Goal: Task Accomplishment & Management: Manage account settings

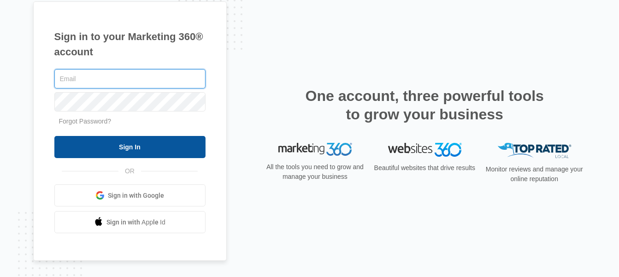
type input "[EMAIL_ADDRESS][DOMAIN_NAME]"
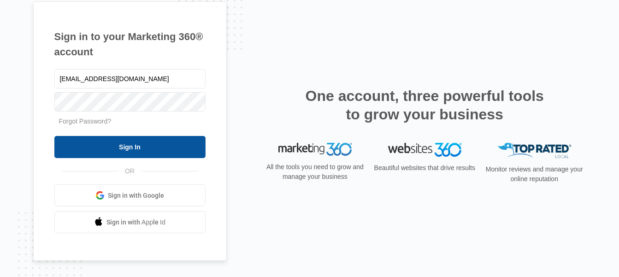
click at [169, 152] on input "Sign In" at bounding box center [129, 147] width 151 height 22
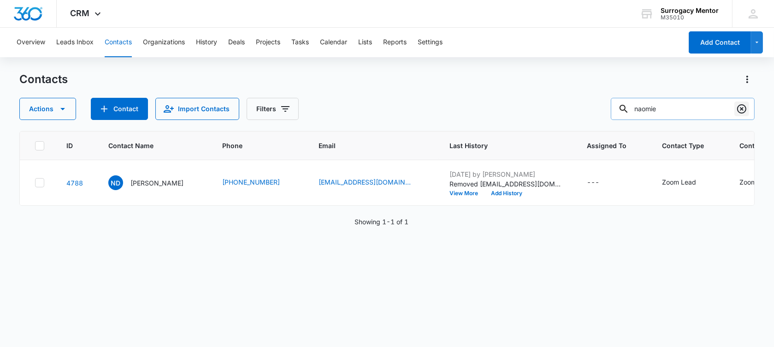
click at [740, 111] on icon "Clear" at bounding box center [741, 108] width 11 height 11
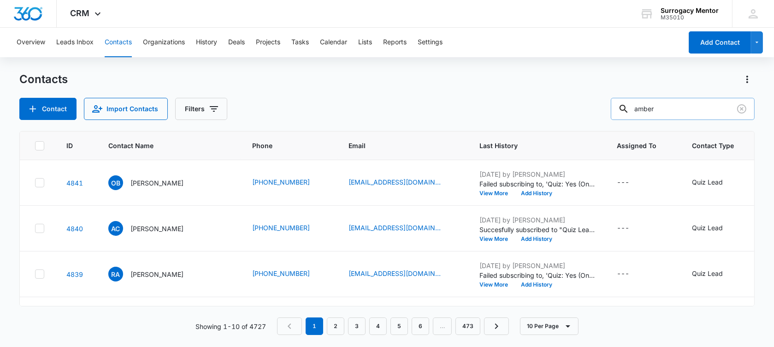
type input "amber"
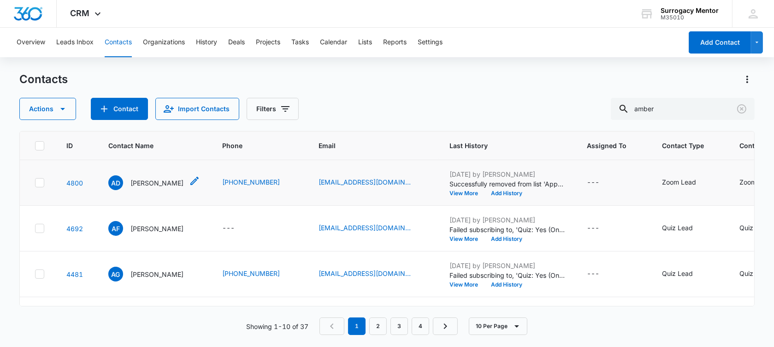
click at [170, 188] on p "[PERSON_NAME]" at bounding box center [156, 183] width 53 height 10
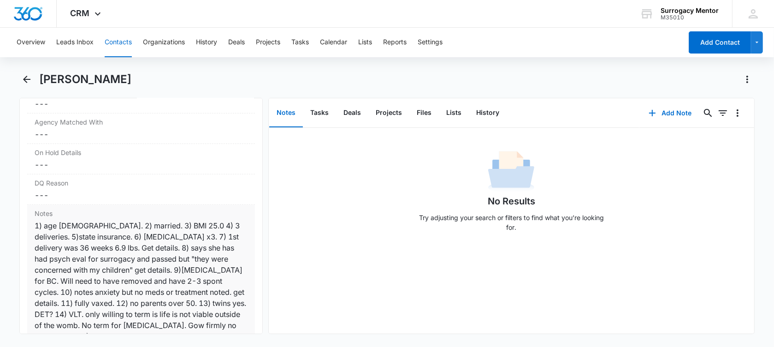
scroll to position [807, 0]
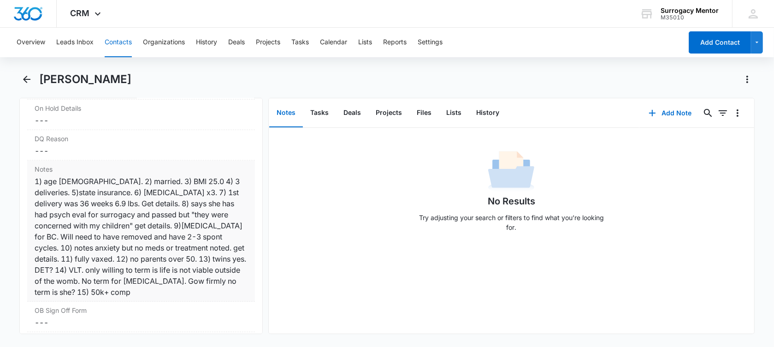
click at [166, 269] on div "1) age [DEMOGRAPHIC_DATA]. 2) married. 3) BMI 25.0 4) 3 deliveries. 5)state ins…" at bounding box center [141, 237] width 213 height 122
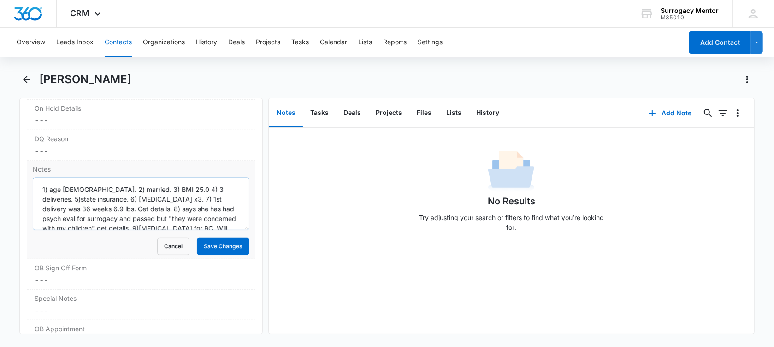
click at [41, 188] on textarea "1) age [DEMOGRAPHIC_DATA]. 2) married. 3) BMI 25.0 4) 3 deliveries. 5)state ins…" at bounding box center [141, 203] width 217 height 53
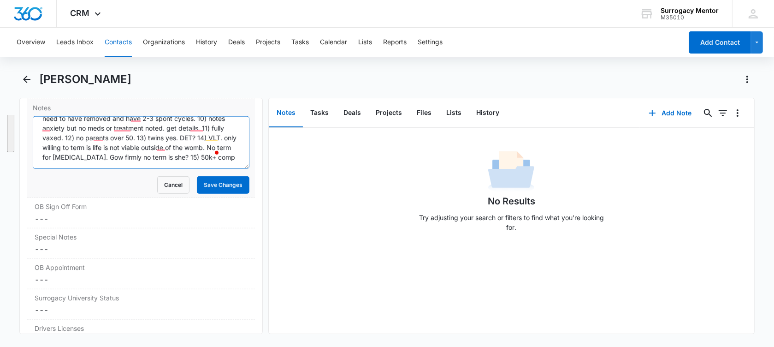
scroll to position [42, 0]
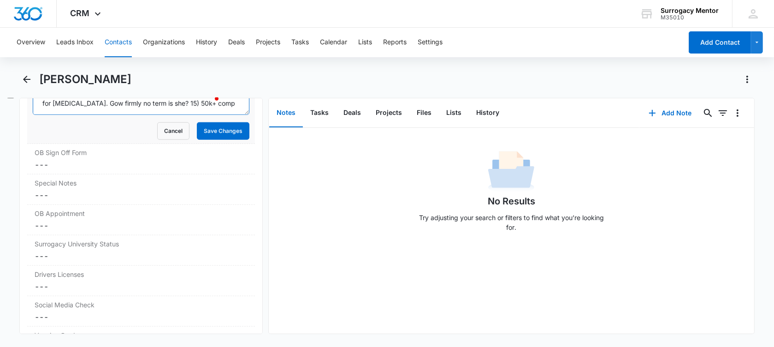
drag, startPoint x: 41, startPoint y: 185, endPoint x: 160, endPoint y: 108, distance: 141.5
click at [160, 108] on textarea "1) age [DEMOGRAPHIC_DATA]. 2) married. 3) BMI 25.0 4) 3 deliveries. 5)state ins…" at bounding box center [141, 88] width 217 height 53
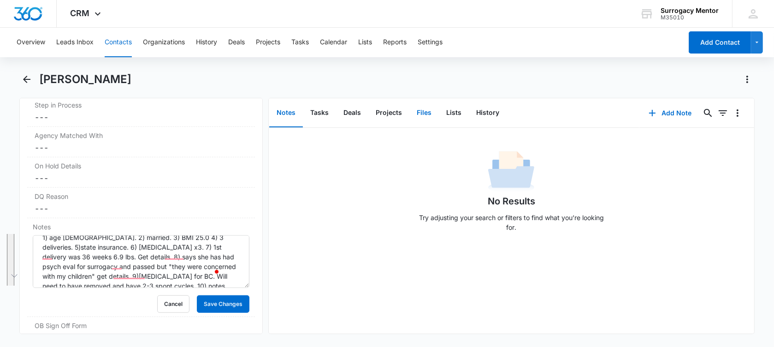
click at [430, 116] on button "Files" at bounding box center [424, 113] width 30 height 29
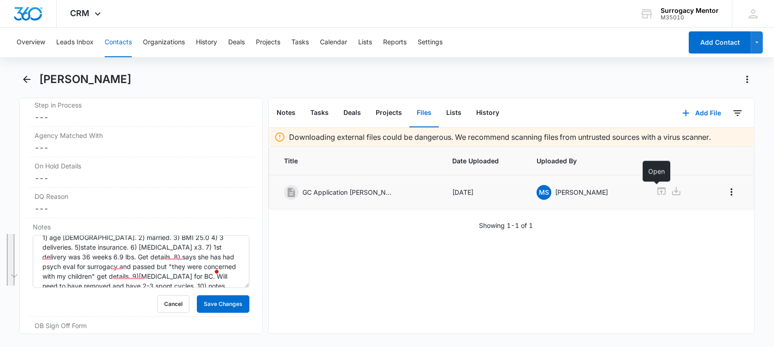
click at [656, 190] on icon at bounding box center [661, 190] width 11 height 11
